Goal: Task Accomplishment & Management: Manage account settings

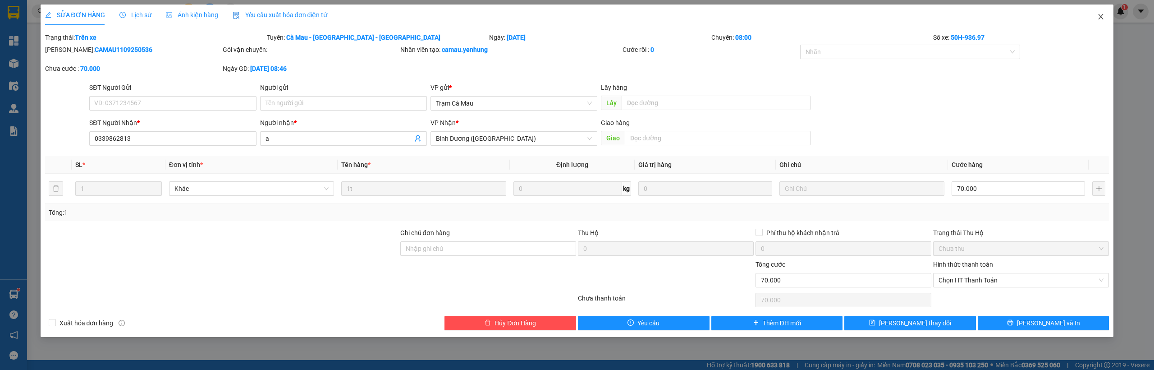
click at [1105, 18] on span "Close" at bounding box center [1100, 17] width 25 height 25
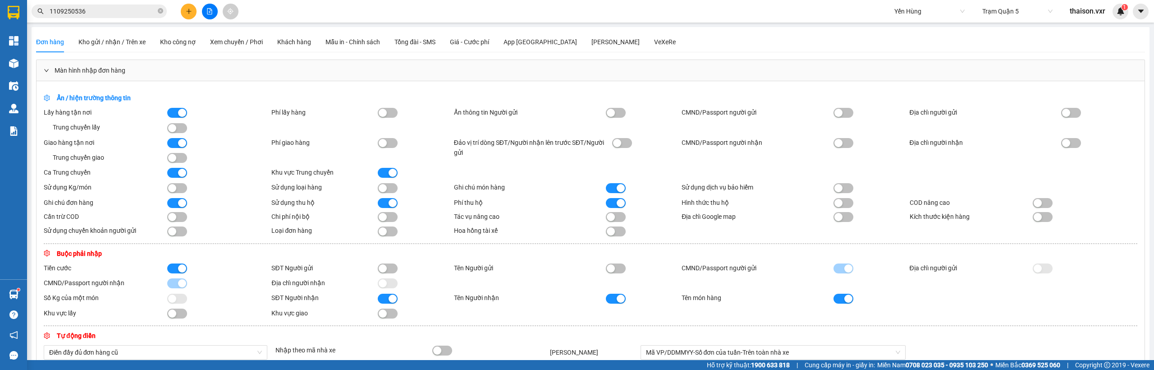
click at [1092, 13] on span "thaison.vxr" at bounding box center [1088, 10] width 50 height 11
click at [1083, 30] on span "Đăng xuất" at bounding box center [1095, 28] width 38 height 10
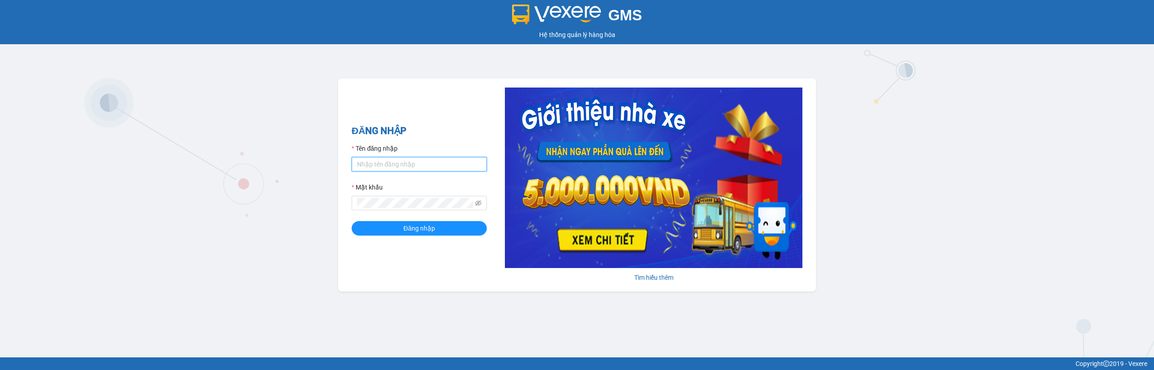
click at [404, 166] on input "Tên đăng nhập" at bounding box center [419, 164] width 135 height 14
click at [418, 161] on input "Tên đăng nhập" at bounding box center [419, 164] width 135 height 14
type input "thaison.vxr"
click at [429, 235] on button "Đăng nhập" at bounding box center [419, 228] width 135 height 14
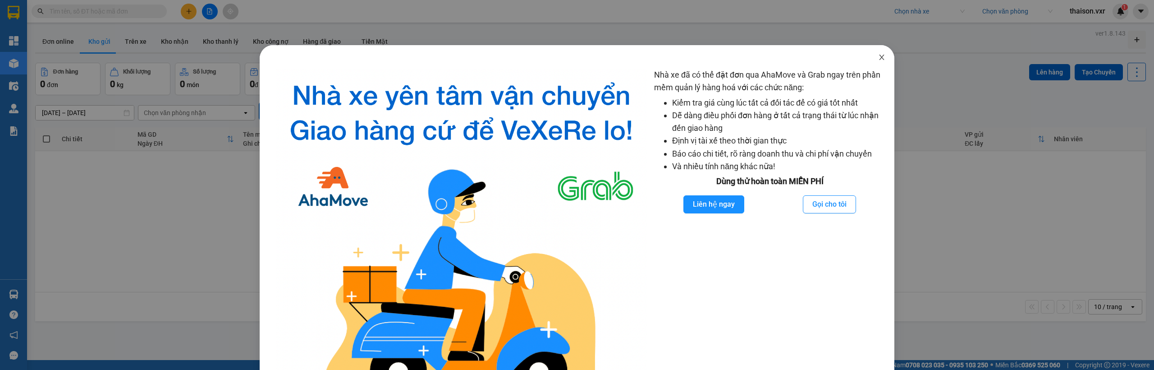
click at [878, 60] on icon "close" at bounding box center [881, 57] width 7 height 7
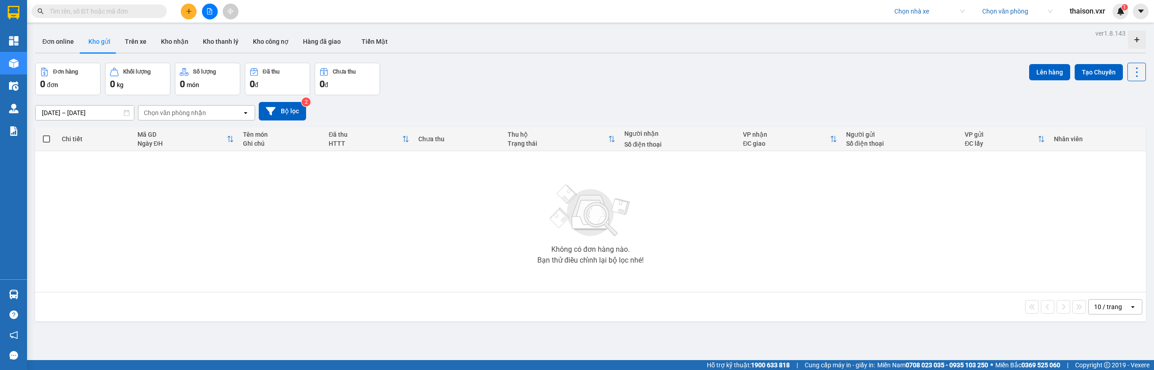
click at [914, 11] on input "search" at bounding box center [927, 12] width 64 height 14
click at [914, 12] on input "search" at bounding box center [927, 12] width 64 height 14
type input "Vọ Minh"
click at [916, 30] on div "Công ty cổ phần Vận Tải Võ Minh" at bounding box center [940, 29] width 92 height 10
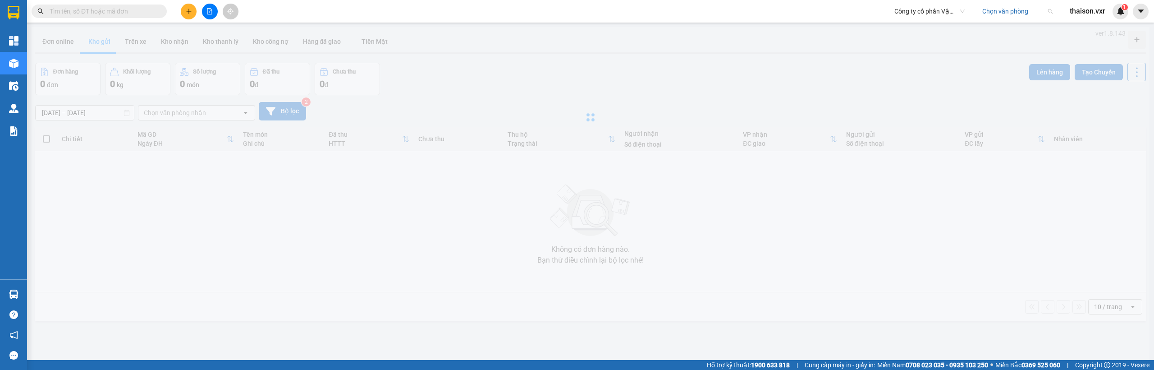
click at [996, 14] on input "search" at bounding box center [1014, 12] width 64 height 14
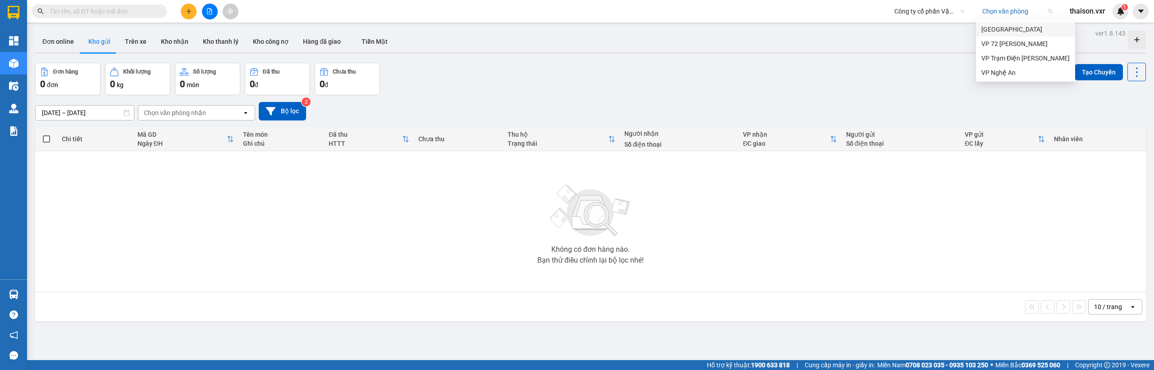
click at [999, 28] on div "[GEOGRAPHIC_DATA]" at bounding box center [1026, 29] width 88 height 10
click at [1147, 14] on button at bounding box center [1141, 12] width 16 height 16
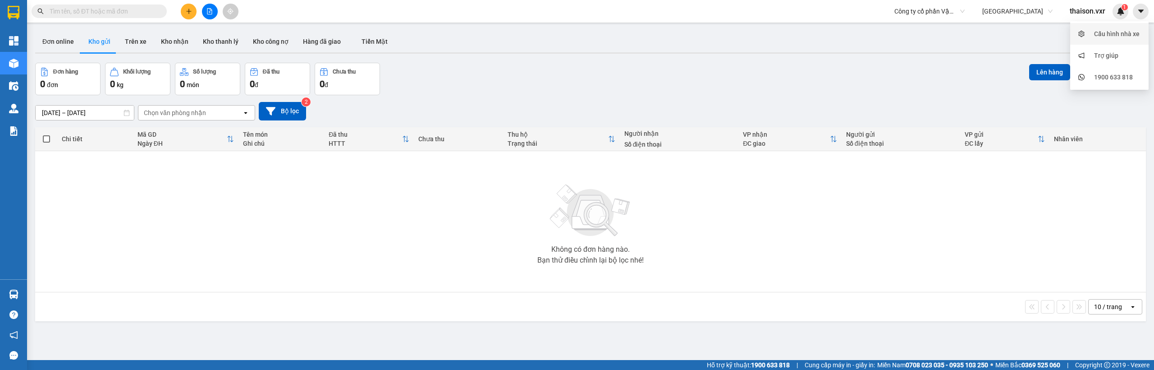
click at [1102, 31] on div "Cấu hình nhà xe" at bounding box center [1117, 34] width 46 height 10
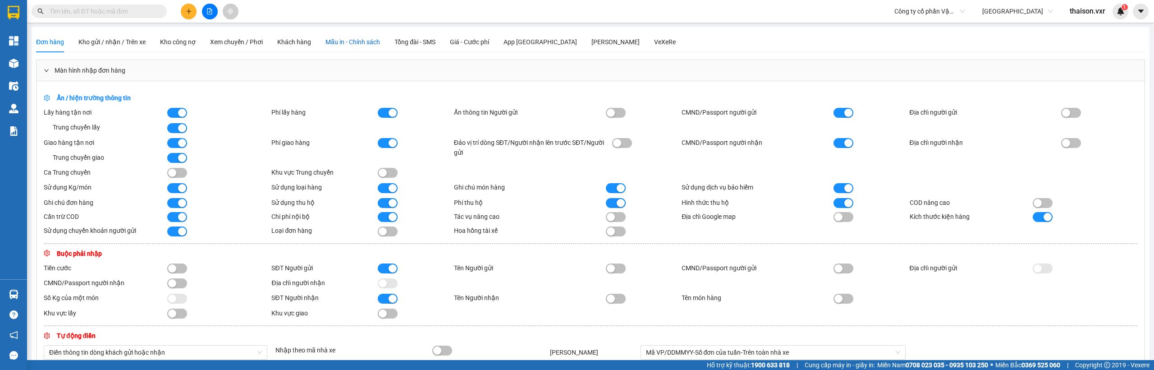
click at [380, 40] on span "Mẫu in - Chính sách" at bounding box center [353, 41] width 55 height 7
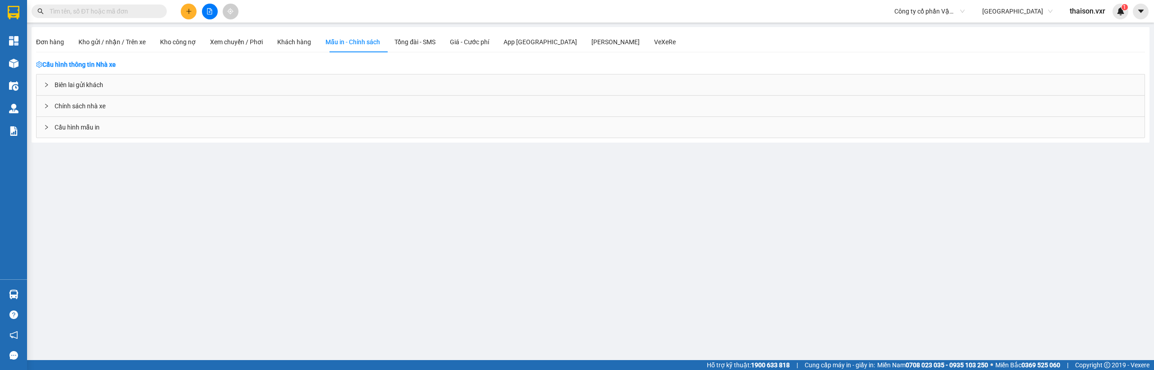
click at [103, 127] on div "Cấu hình mẫu in" at bounding box center [591, 127] width 1108 height 21
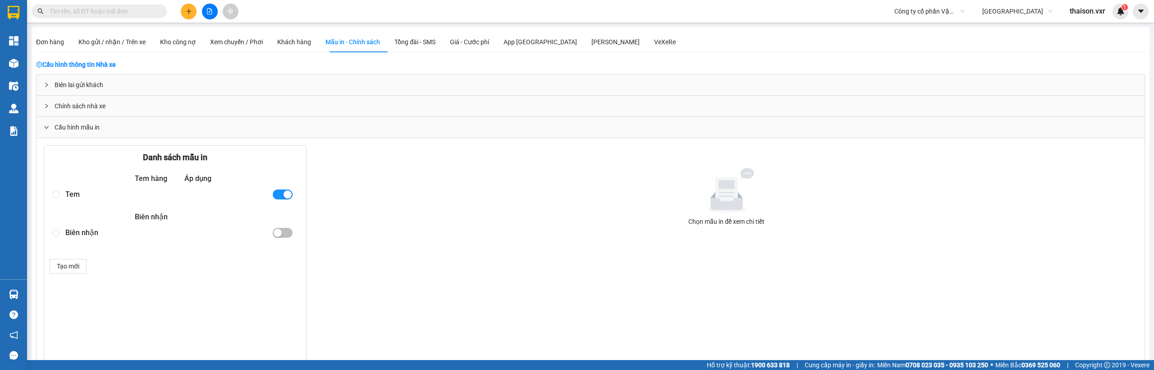
click at [73, 193] on div "Tem" at bounding box center [164, 194] width 199 height 16
radio input "true"
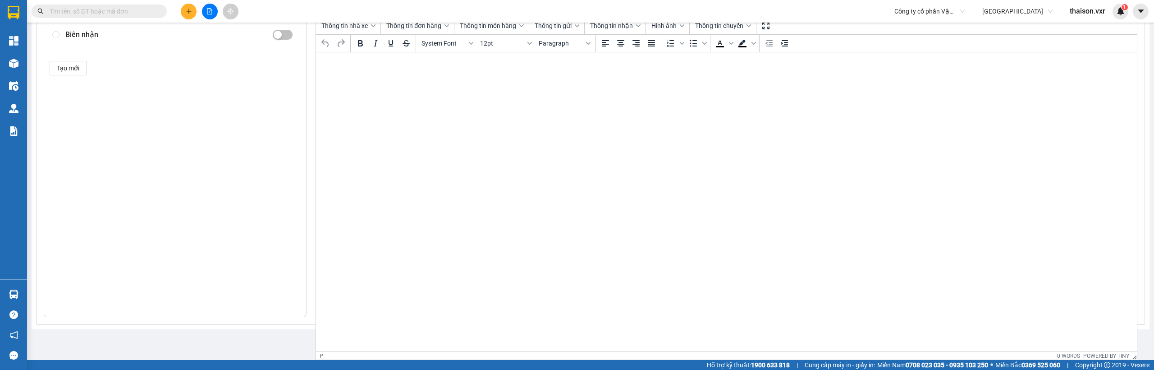
scroll to position [42, 0]
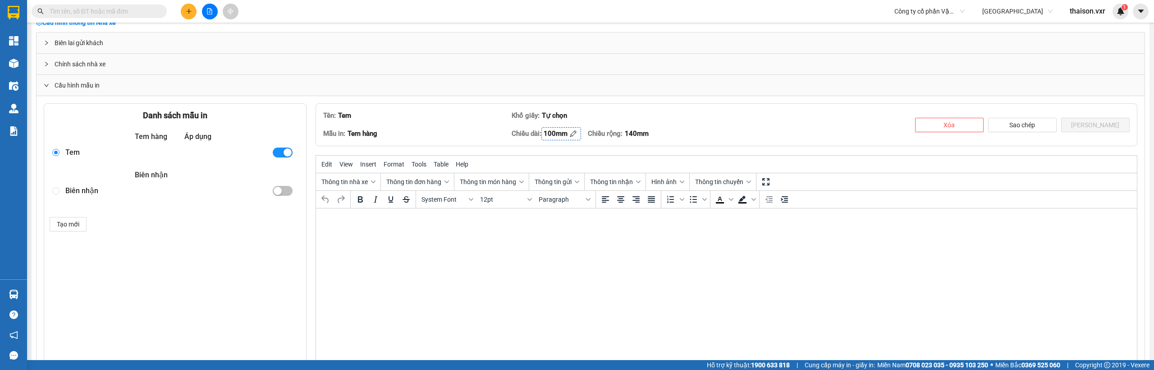
click at [560, 135] on div "100mm" at bounding box center [556, 133] width 24 height 11
click at [741, 128] on div "Chiều dài: 100mm Chiều rộng: 140mm" at bounding box center [711, 134] width 399 height 14
click at [628, 132] on div "140mm" at bounding box center [626, 133] width 24 height 11
click at [724, 138] on div "Chiều dài: 100mm Chiều rộng: 140mm" at bounding box center [711, 134] width 399 height 14
click at [1077, 127] on button "[PERSON_NAME]" at bounding box center [1095, 125] width 69 height 14
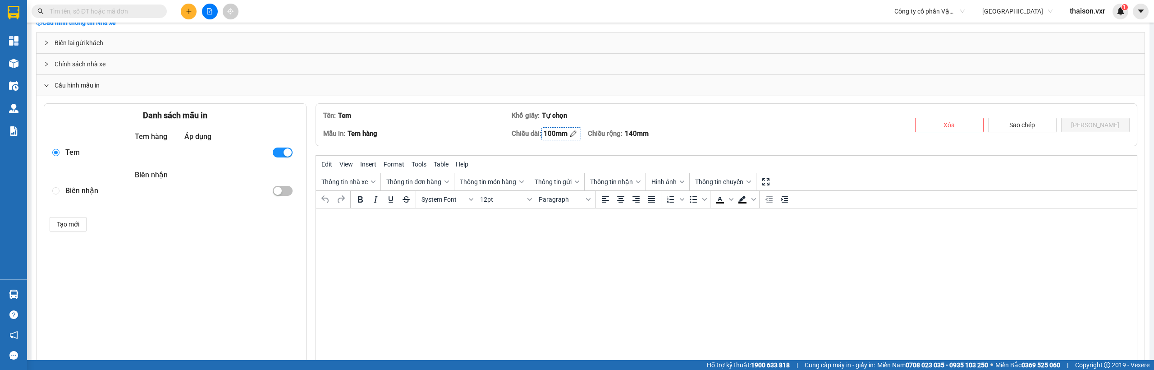
click at [559, 133] on div "100mm" at bounding box center [556, 133] width 24 height 11
click at [699, 124] on div "Tên: Tem Khổ giấy: Tự chọn Mẫu in: Tem hàng Chiều dài: 100mm Chiều rộng: 140mm …" at bounding box center [727, 124] width 822 height 43
click at [631, 134] on div "140mm" at bounding box center [626, 133] width 24 height 11
click at [722, 130] on div "Chiều dài: 100mm Chiều rộng: 140mm" at bounding box center [711, 134] width 399 height 14
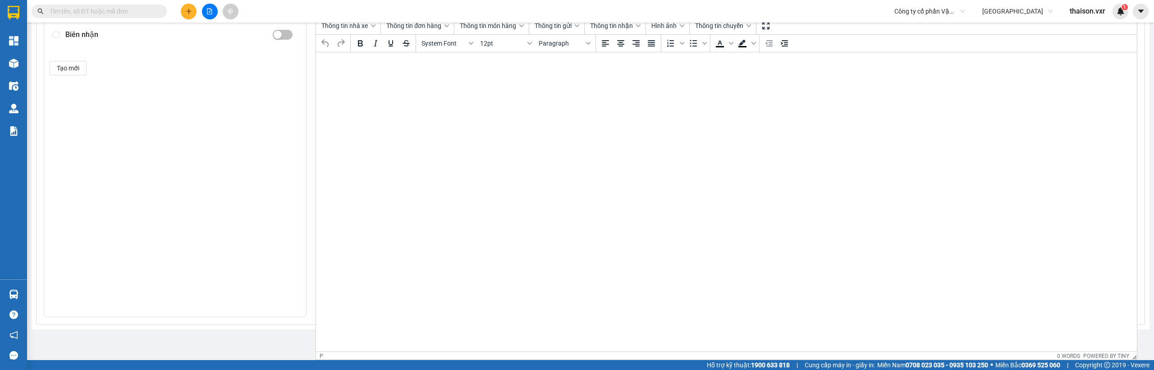
drag, startPoint x: 572, startPoint y: 216, endPoint x: 580, endPoint y: 192, distance: 25.2
click at [572, 74] on html at bounding box center [726, 63] width 821 height 22
click at [585, 74] on html at bounding box center [726, 63] width 821 height 22
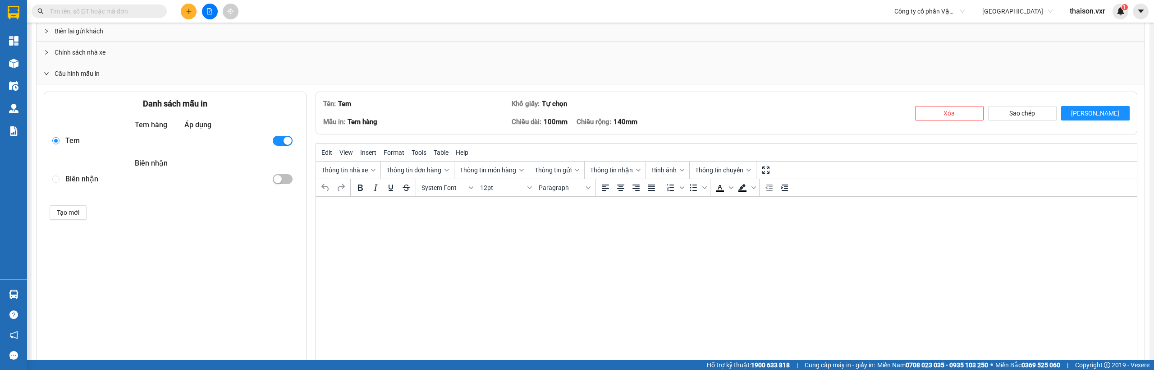
click at [78, 142] on div "Tem" at bounding box center [164, 141] width 199 height 16
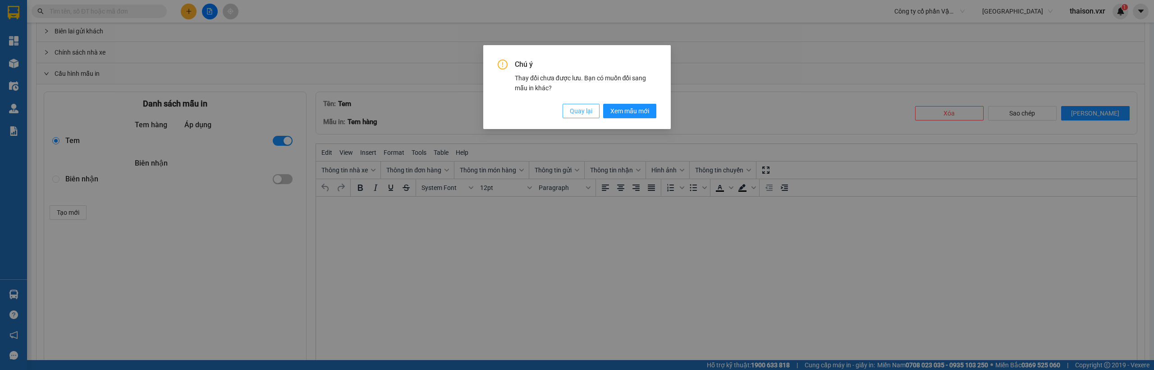
click at [571, 114] on span "Quay lại" at bounding box center [581, 111] width 23 height 10
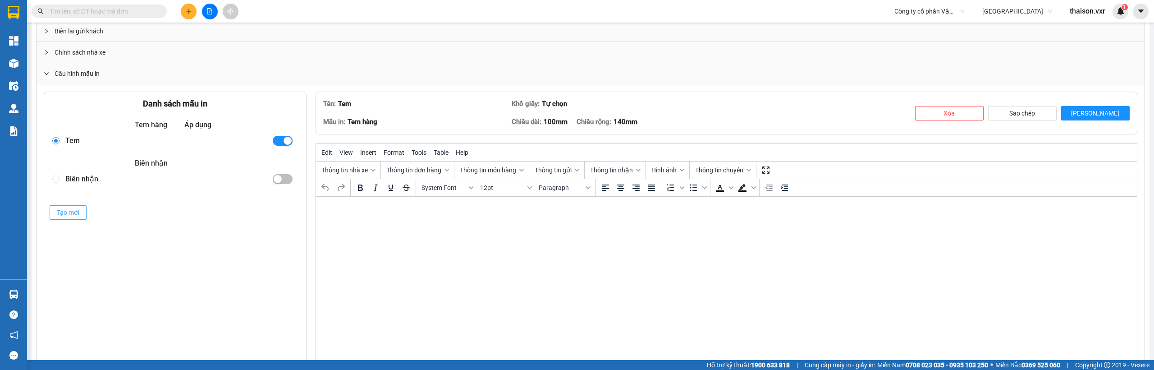
click at [80, 214] on button "Tạo mới" at bounding box center [68, 212] width 37 height 14
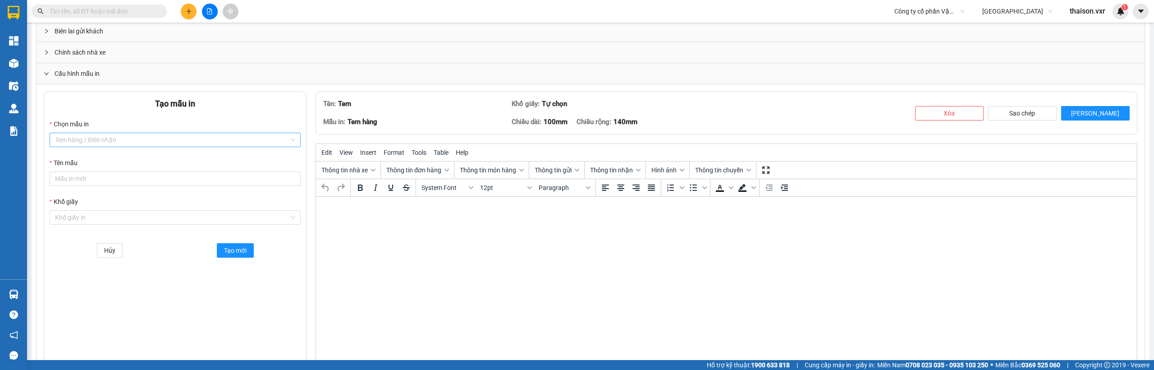
click at [116, 143] on input "Chọn mẫu in" at bounding box center [172, 140] width 234 height 14
click at [117, 157] on div "Biên nhận" at bounding box center [175, 158] width 240 height 10
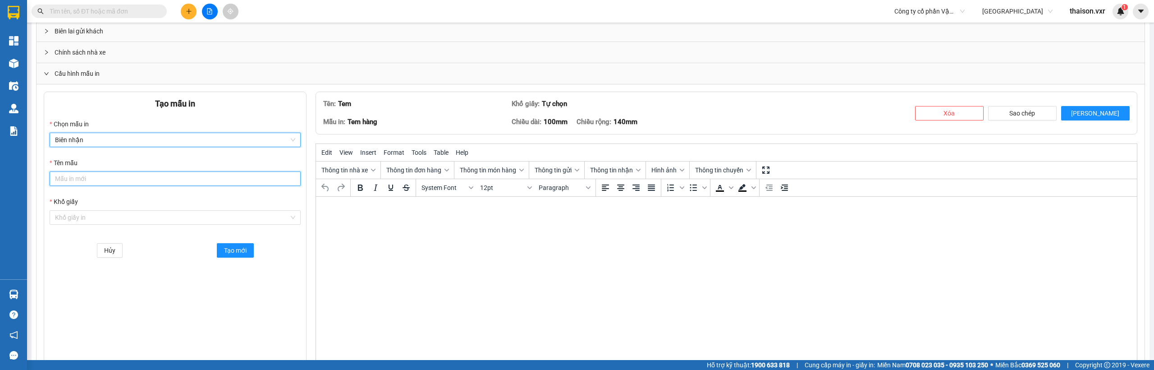
click at [110, 184] on input "Tên mẫu" at bounding box center [175, 178] width 251 height 14
type input "s"
type input "test"
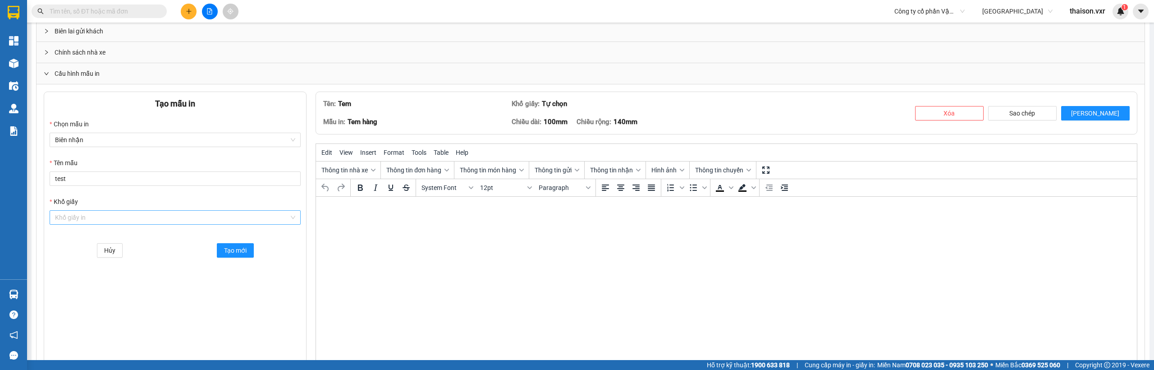
click at [111, 215] on input "Khổ giấy" at bounding box center [172, 218] width 234 height 14
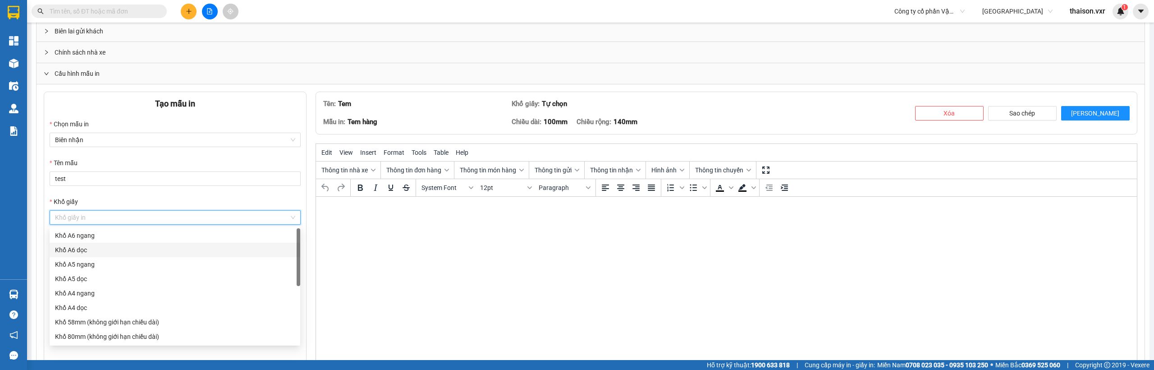
click at [106, 251] on div "Khổ A6 dọc" at bounding box center [175, 250] width 240 height 10
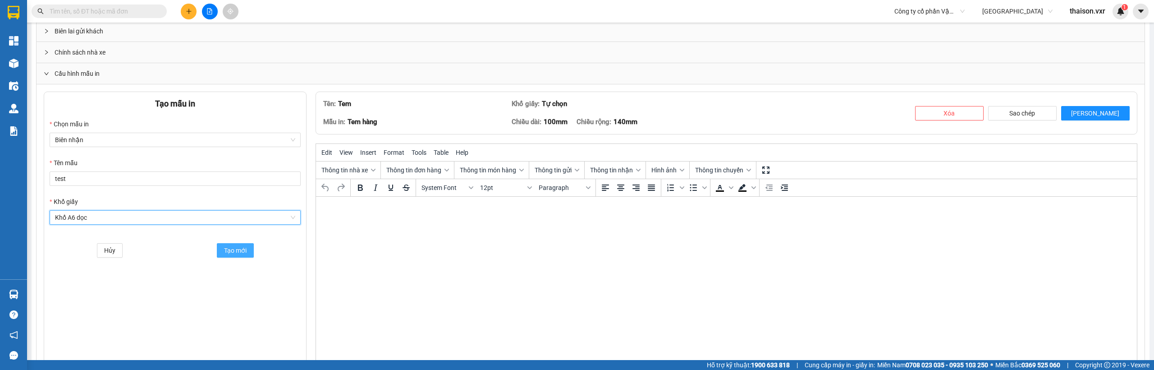
click at [226, 248] on span "Tạo mới" at bounding box center [235, 250] width 23 height 10
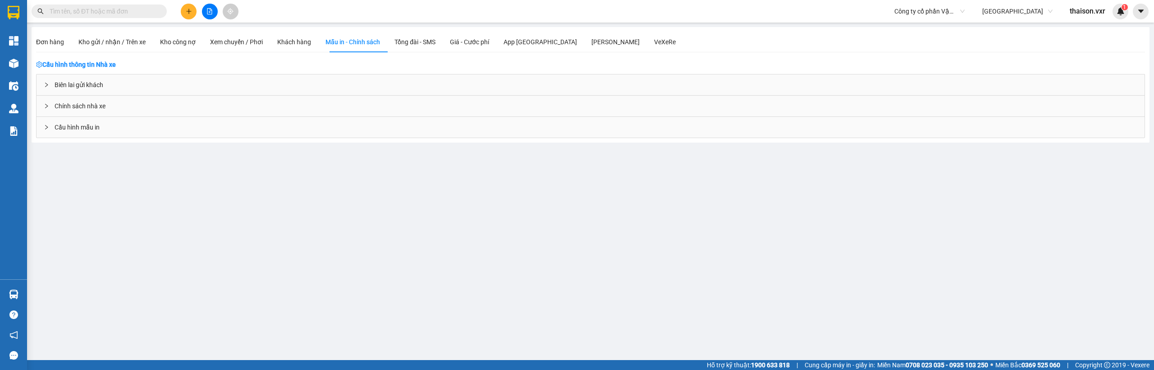
click at [112, 121] on div "Cấu hình mẫu in" at bounding box center [591, 127] width 1108 height 21
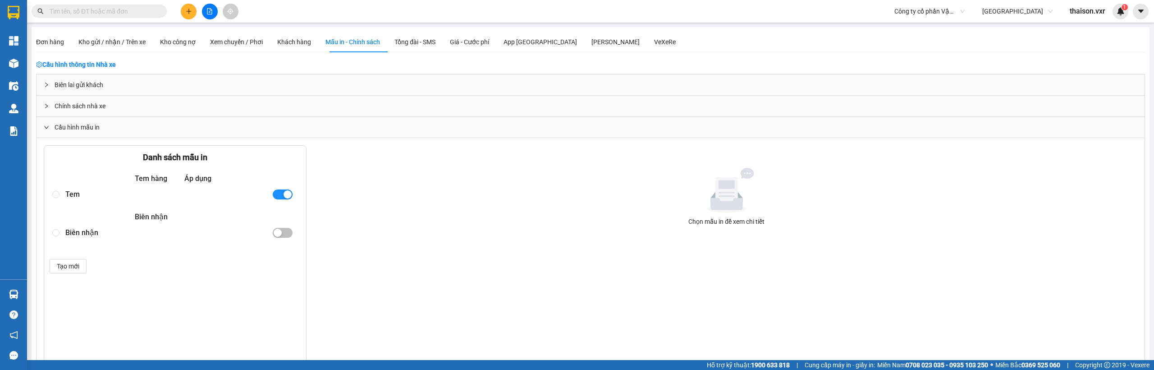
click at [83, 196] on div "Tem" at bounding box center [164, 194] width 199 height 16
radio input "true"
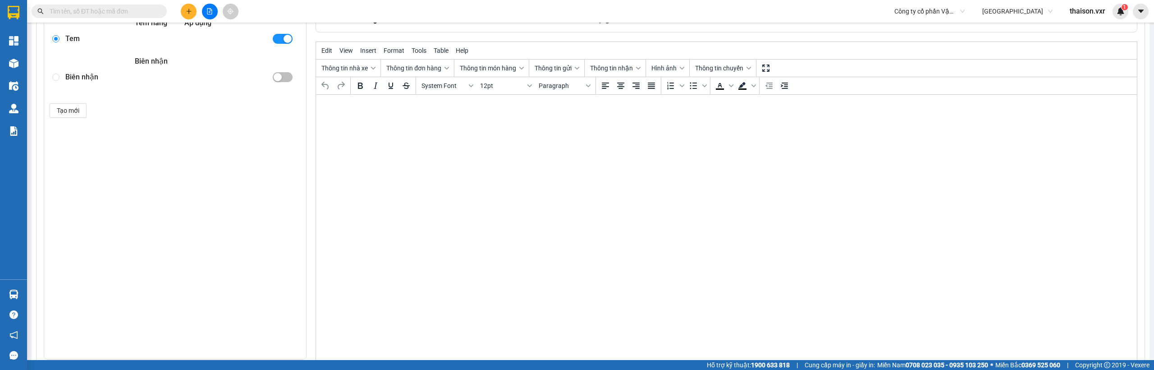
scroll to position [198, 0]
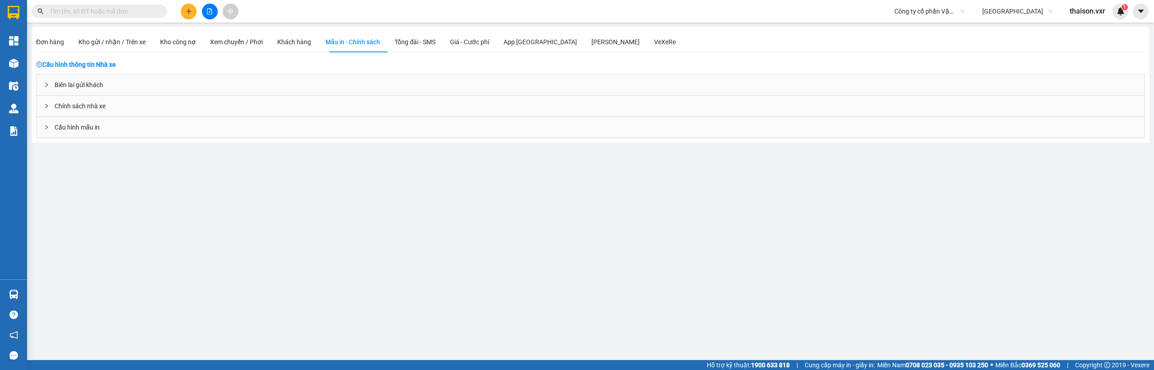
click at [108, 130] on div "Cấu hình mẫu in" at bounding box center [591, 127] width 1108 height 21
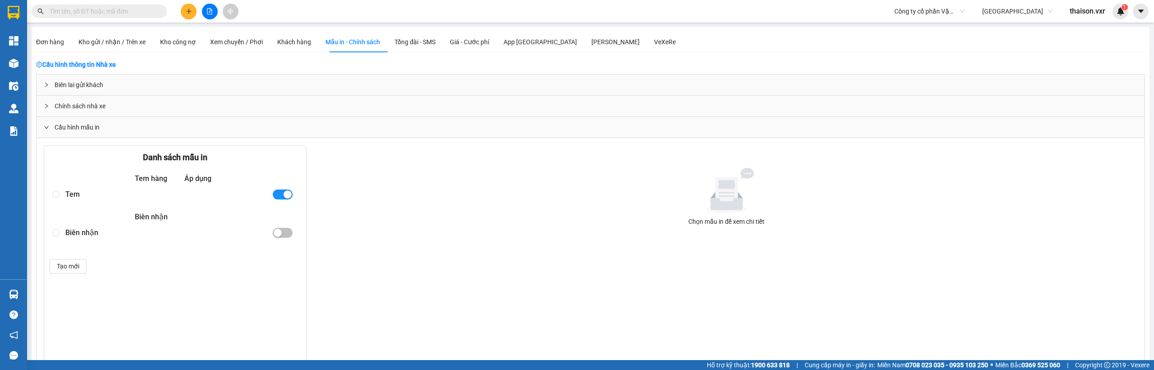
click at [83, 194] on div "Tem" at bounding box center [164, 194] width 199 height 16
radio input "true"
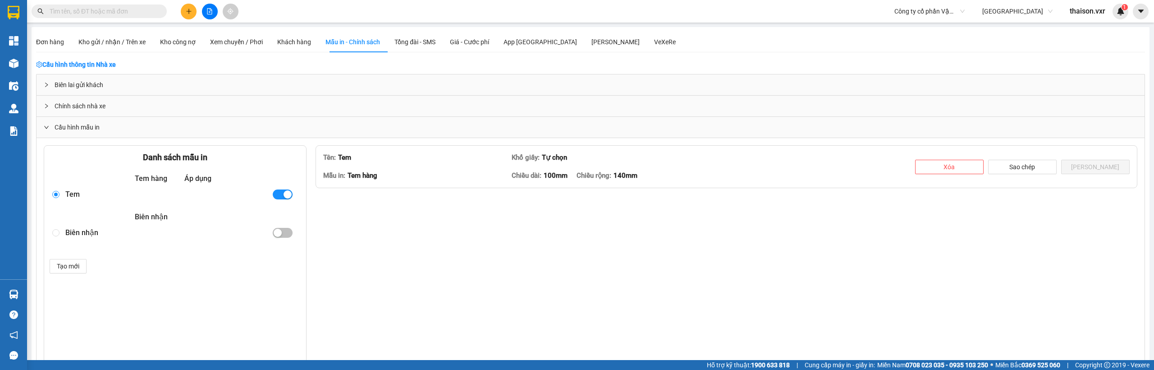
type textarea "<p style="text-align: center;"><span style="font-size: 24pt;"><strong><span cla…"
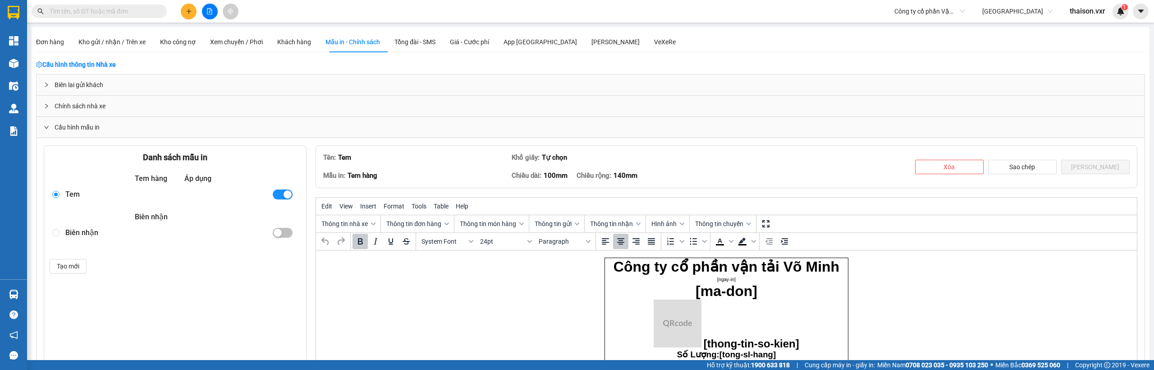
scroll to position [144, 0]
